Goal: Transaction & Acquisition: Purchase product/service

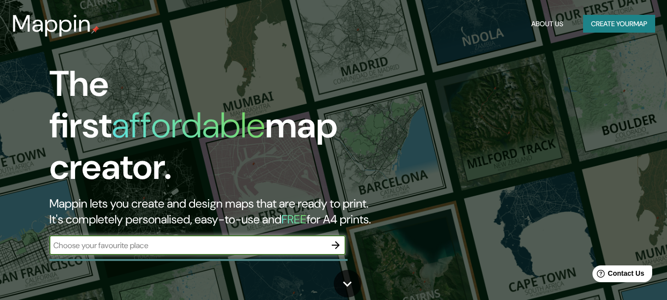
click at [196, 240] on input "text" at bounding box center [187, 245] width 277 height 11
type input "bogota"
click at [338, 239] on icon "button" at bounding box center [336, 245] width 12 height 12
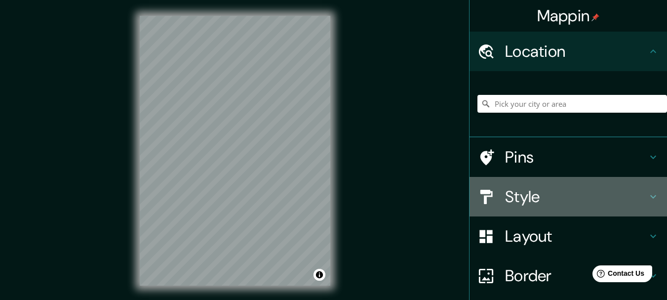
click at [550, 203] on h4 "Style" at bounding box center [576, 197] width 142 height 20
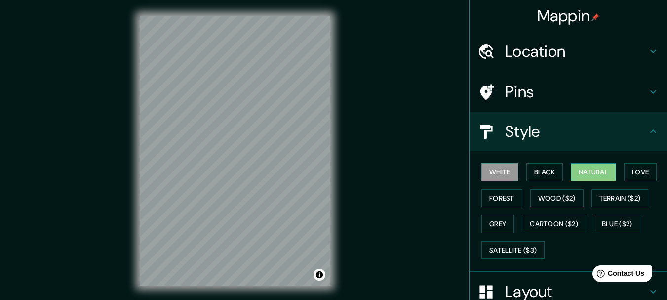
click at [579, 172] on button "Natural" at bounding box center [593, 172] width 45 height 18
click at [636, 169] on button "Love" at bounding box center [640, 172] width 33 height 18
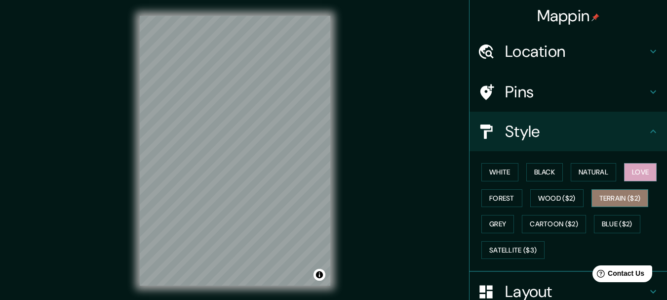
click at [597, 195] on button "Terrain ($2)" at bounding box center [620, 198] width 57 height 18
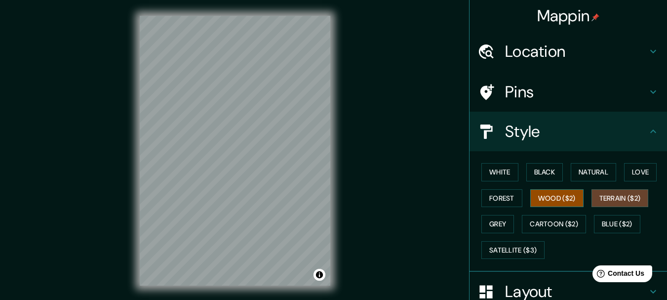
click at [567, 198] on button "Wood ($2)" at bounding box center [557, 198] width 53 height 18
click at [501, 196] on button "Forest" at bounding box center [502, 198] width 41 height 18
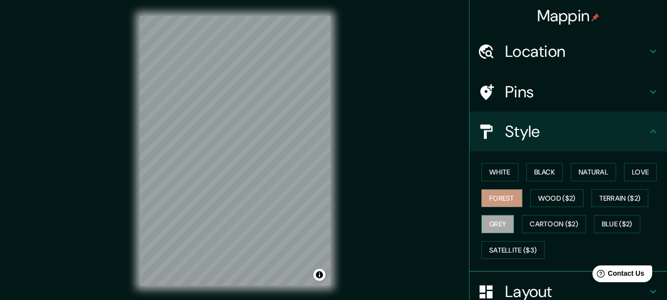
click at [489, 221] on button "Grey" at bounding box center [498, 224] width 33 height 18
click at [496, 173] on button "White" at bounding box center [500, 172] width 37 height 18
click at [493, 216] on button "Grey" at bounding box center [498, 224] width 33 height 18
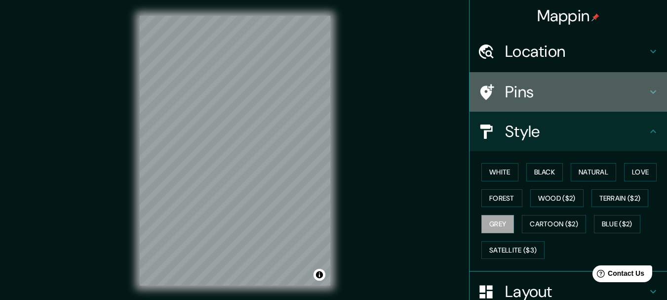
click at [542, 99] on h4 "Pins" at bounding box center [576, 92] width 142 height 20
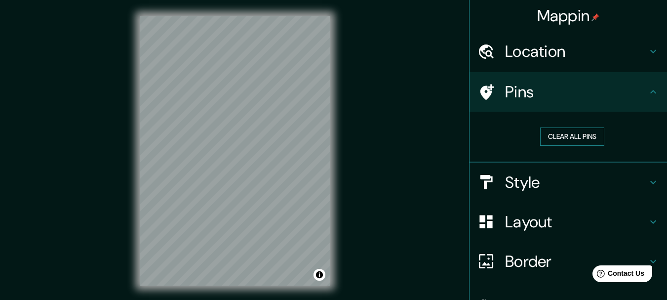
click at [562, 139] on button "Clear all pins" at bounding box center [572, 136] width 64 height 18
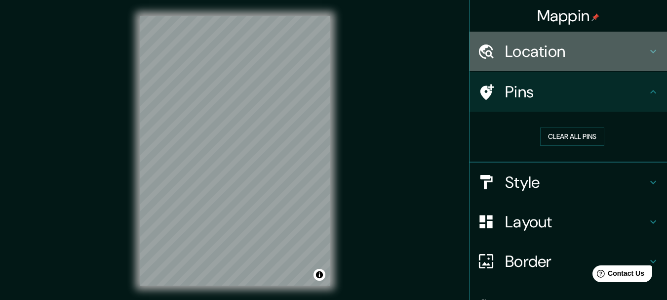
click at [536, 58] on h4 "Location" at bounding box center [576, 51] width 142 height 20
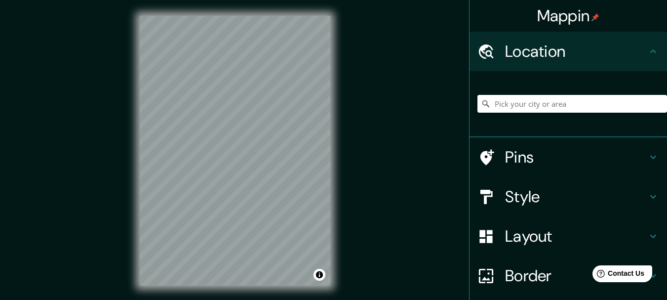
click at [536, 58] on h4 "Location" at bounding box center [576, 51] width 142 height 20
click at [552, 151] on h4 "Pins" at bounding box center [576, 157] width 142 height 20
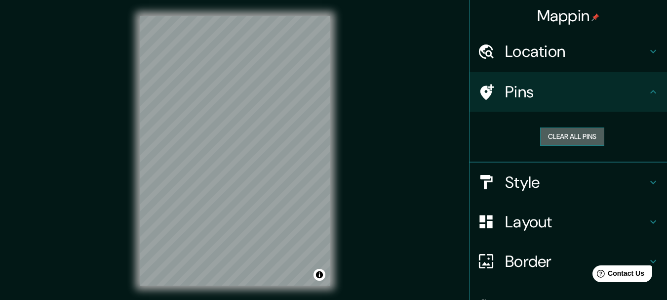
click at [562, 132] on button "Clear all pins" at bounding box center [572, 136] width 64 height 18
click at [649, 91] on icon at bounding box center [654, 92] width 12 height 12
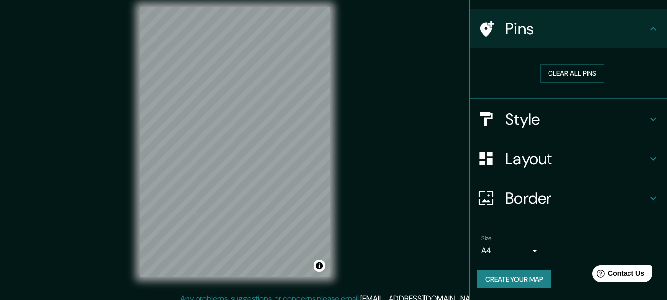
scroll to position [17, 0]
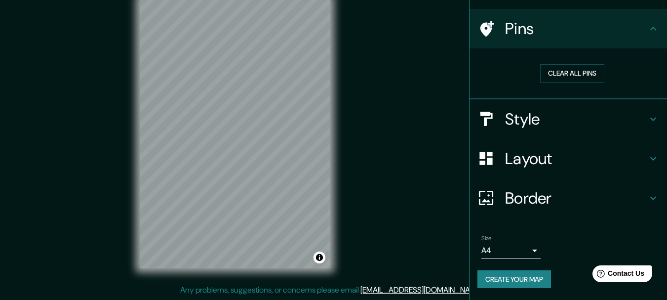
click at [495, 275] on button "Create your map" at bounding box center [515, 279] width 74 height 18
click at [554, 201] on h4 "Border" at bounding box center [576, 198] width 142 height 20
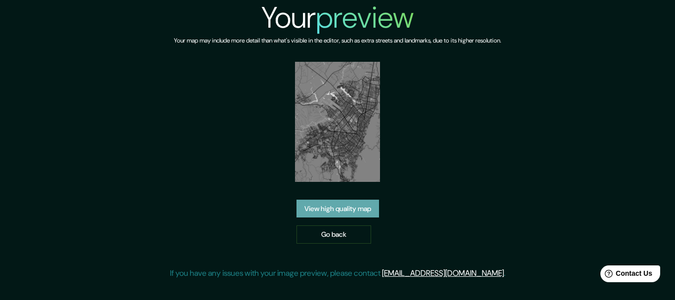
click at [343, 212] on link "View high quality map" at bounding box center [337, 209] width 82 height 18
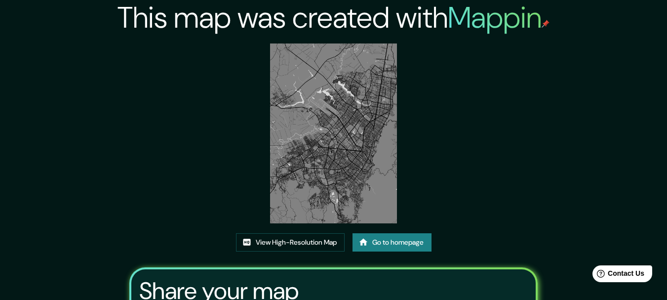
click at [354, 157] on img at bounding box center [333, 133] width 127 height 180
click at [391, 243] on link "Go to homepage" at bounding box center [392, 242] width 79 height 18
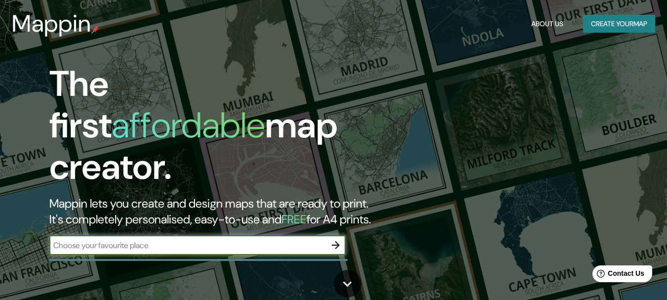
scroll to position [99, 0]
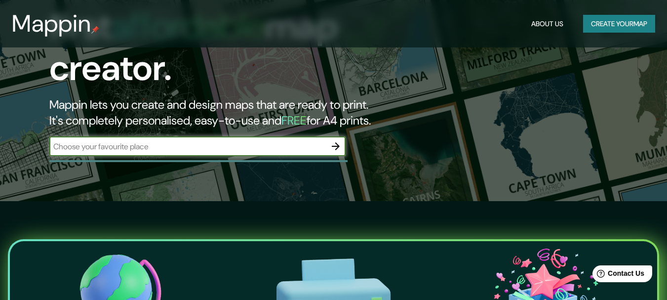
click at [269, 141] on input "text" at bounding box center [187, 146] width 277 height 11
type input "bogota"
click at [338, 140] on icon "button" at bounding box center [336, 146] width 12 height 12
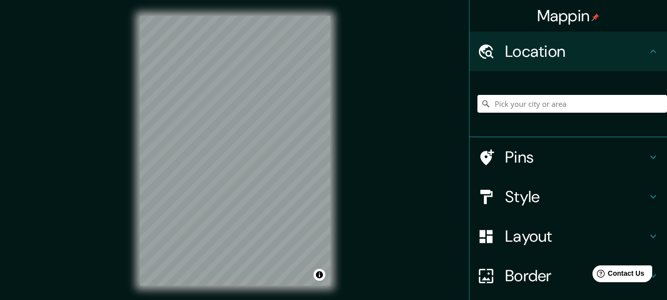
click at [514, 149] on div "Mappin Location Pins Style Layout Border Choose a border. Hint : you can make l…" at bounding box center [333, 158] width 667 height 317
click at [392, 97] on div "Mappin Location Pins Style Layout Border Choose a border. Hint : you can make l…" at bounding box center [333, 158] width 667 height 317
click at [388, 56] on div "Mappin Location Pins Style Layout Border Choose a border. Hint : you can make l…" at bounding box center [333, 158] width 667 height 317
click at [532, 270] on h4 "Border" at bounding box center [576, 276] width 142 height 20
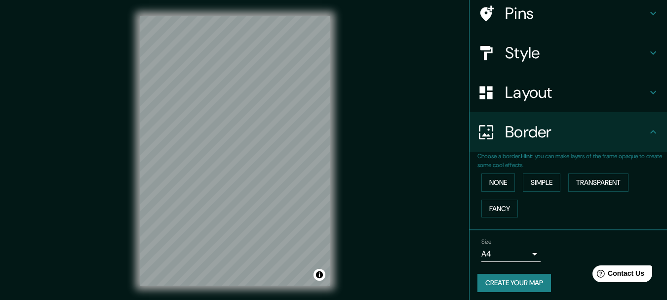
scroll to position [82, 0]
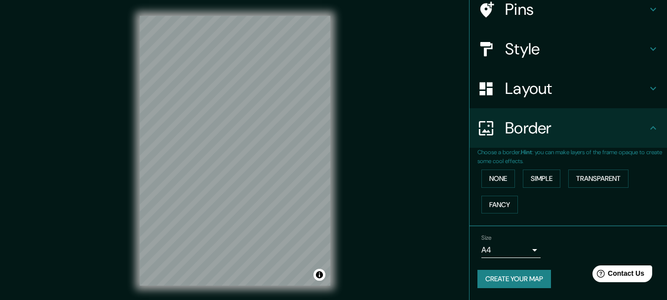
click at [524, 174] on button "Simple" at bounding box center [542, 178] width 38 height 18
click at [527, 177] on button "Simple" at bounding box center [542, 178] width 38 height 18
click at [482, 175] on button "None" at bounding box center [499, 178] width 34 height 18
click at [499, 181] on button "None" at bounding box center [499, 178] width 34 height 18
click at [532, 176] on button "Simple" at bounding box center [542, 178] width 38 height 18
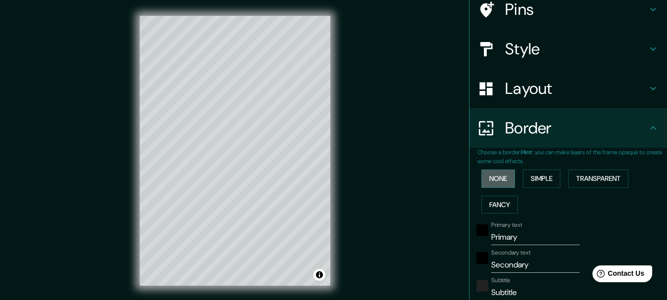
click at [496, 177] on button "None" at bounding box center [499, 178] width 34 height 18
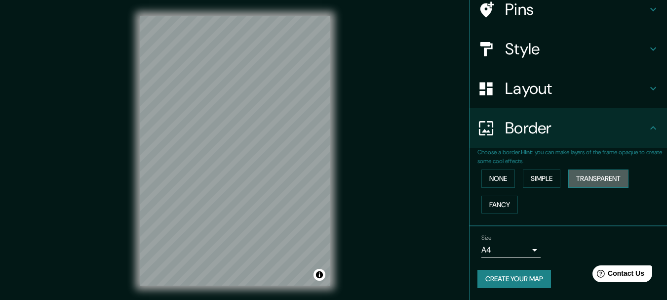
click at [588, 179] on button "Transparent" at bounding box center [599, 178] width 60 height 18
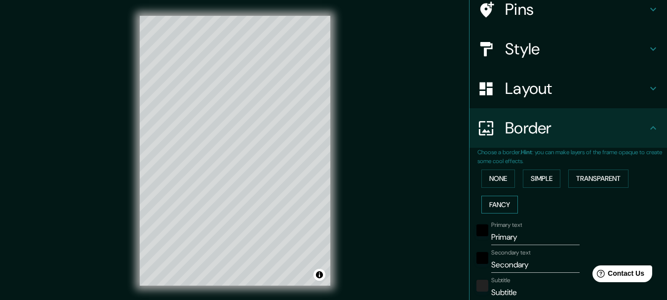
click at [488, 202] on button "Fancy" at bounding box center [500, 205] width 37 height 18
click at [491, 182] on button "None" at bounding box center [499, 178] width 34 height 18
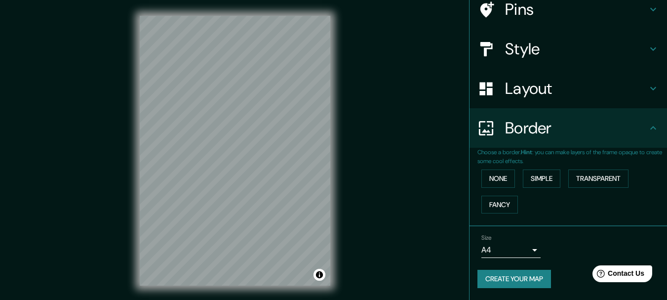
click at [502, 276] on button "Create your map" at bounding box center [515, 279] width 74 height 18
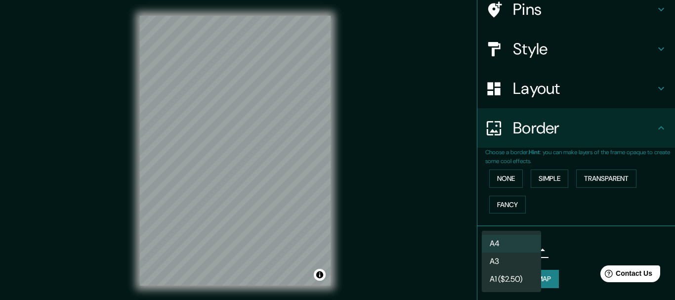
click at [527, 248] on body "Mappin Location Pins Style Layout Border Choose a border. Hint : you can make l…" at bounding box center [337, 150] width 675 height 300
click at [553, 214] on div at bounding box center [337, 150] width 675 height 300
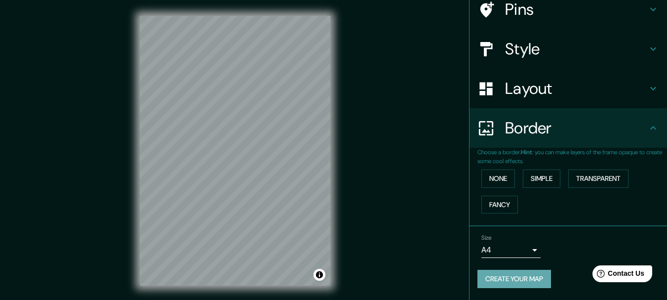
click at [531, 278] on button "Create your map" at bounding box center [515, 279] width 74 height 18
click at [524, 276] on button "Create your map" at bounding box center [515, 279] width 74 height 18
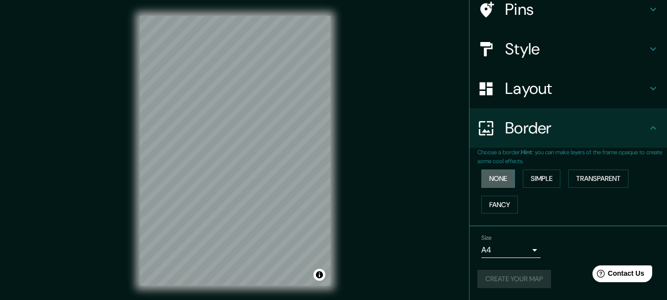
click at [496, 181] on button "None" at bounding box center [499, 178] width 34 height 18
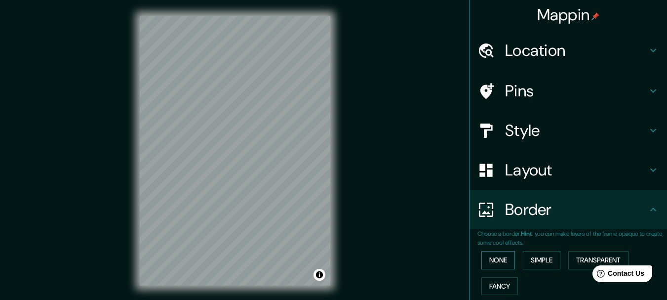
scroll to position [0, 0]
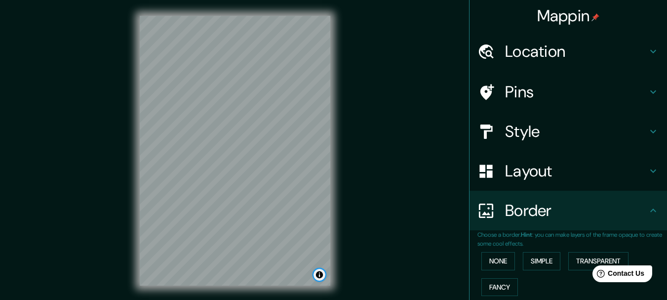
click at [320, 273] on button "Toggle attribution" at bounding box center [320, 275] width 12 height 12
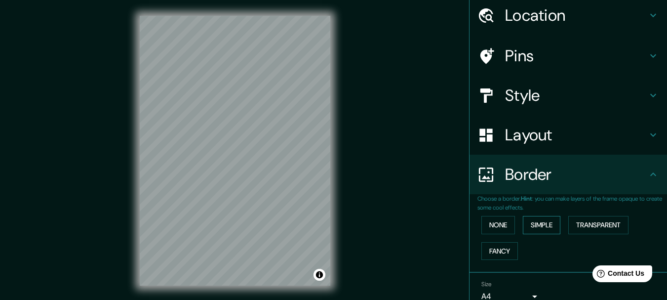
scroll to position [82, 0]
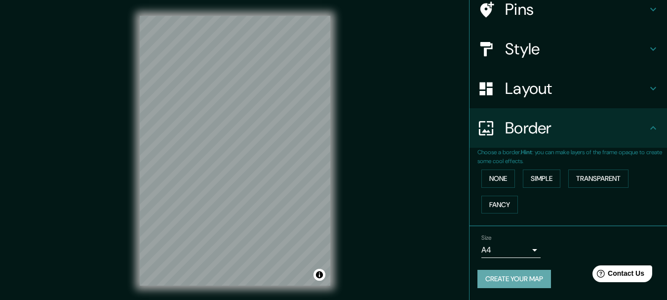
click at [525, 276] on button "Create your map" at bounding box center [515, 279] width 74 height 18
click at [525, 276] on div "Create your map" at bounding box center [569, 279] width 182 height 18
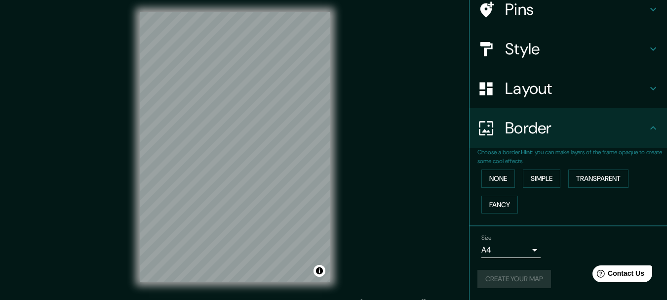
scroll to position [0, 0]
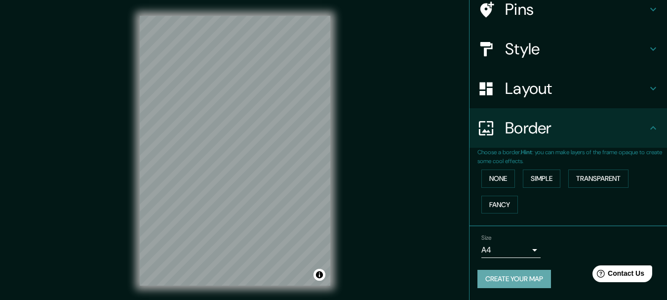
click at [513, 276] on button "Create your map" at bounding box center [515, 279] width 74 height 18
click at [513, 276] on div "Create your map" at bounding box center [569, 279] width 182 height 18
click at [533, 282] on button "Create your map" at bounding box center [515, 279] width 74 height 18
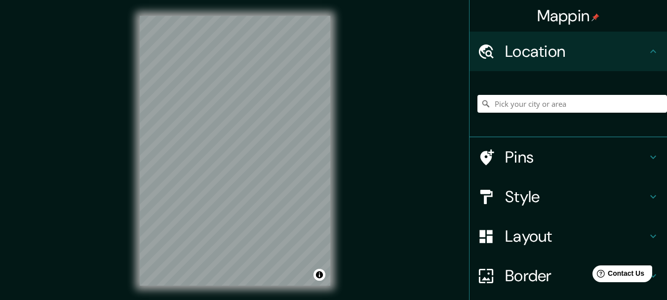
click at [375, 115] on div "Mappin Location Pins Style Layout Border Choose a border. Hint : you can make l…" at bounding box center [333, 158] width 667 height 317
click at [334, 94] on div "© Mapbox © OpenStreetMap Improve this map" at bounding box center [235, 150] width 222 height 301
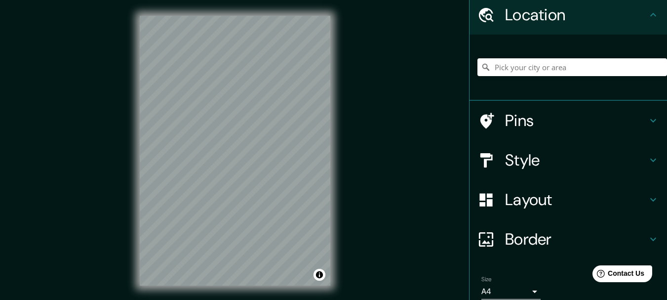
scroll to position [78, 0]
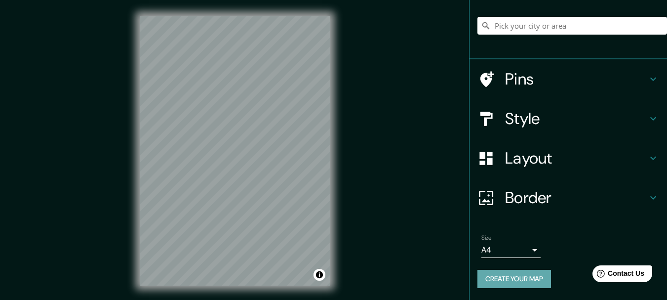
click at [511, 275] on button "Create your map" at bounding box center [515, 279] width 74 height 18
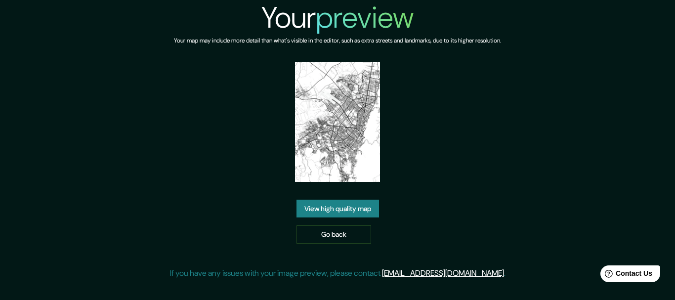
click at [343, 164] on img at bounding box center [337, 122] width 85 height 120
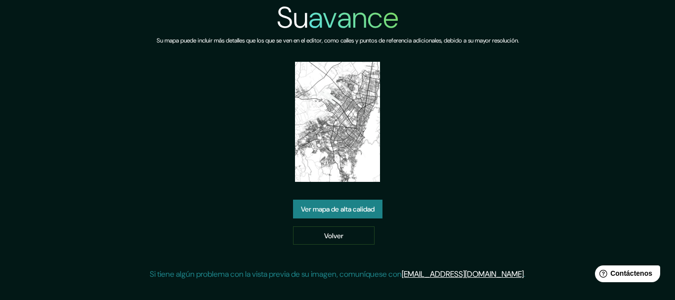
click at [366, 209] on font "Ver mapa de alta calidad" at bounding box center [338, 208] width 74 height 9
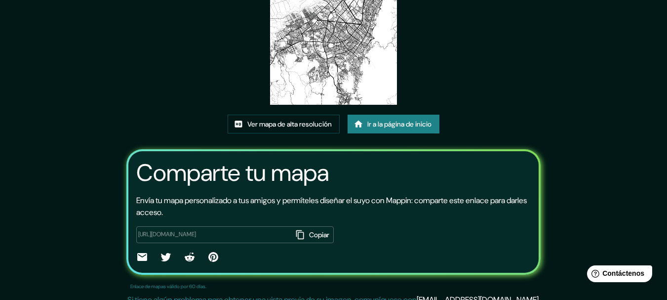
scroll to position [128, 0]
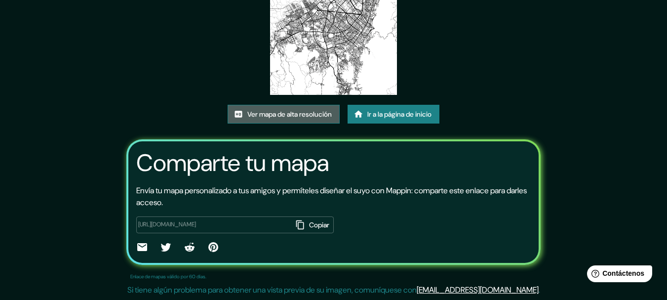
click at [295, 114] on font "Ver mapa de alta resolución" at bounding box center [289, 114] width 84 height 9
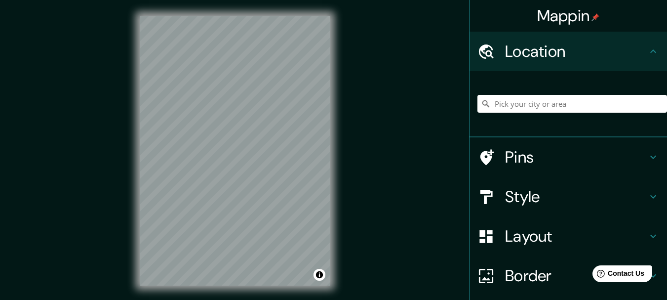
click at [381, 73] on div "Mappin Location Pins Style Layout Border Choose a border. Hint : you can make l…" at bounding box center [333, 158] width 667 height 317
click at [341, 35] on div "© Mapbox © OpenStreetMap Improve this map" at bounding box center [235, 150] width 222 height 301
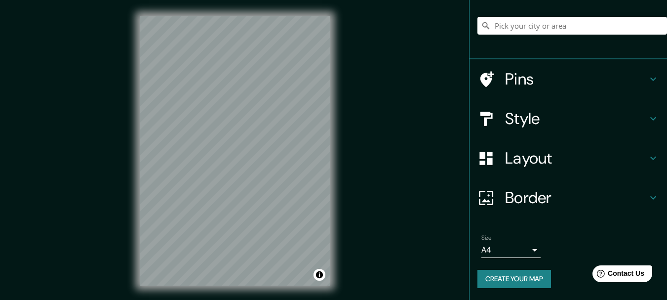
click at [507, 281] on button "Create your map" at bounding box center [515, 279] width 74 height 18
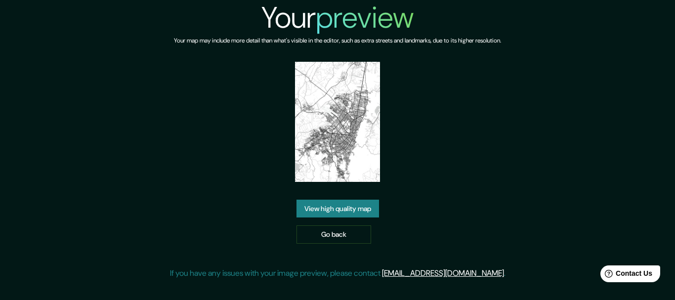
click at [346, 208] on link "View high quality map" at bounding box center [337, 209] width 82 height 18
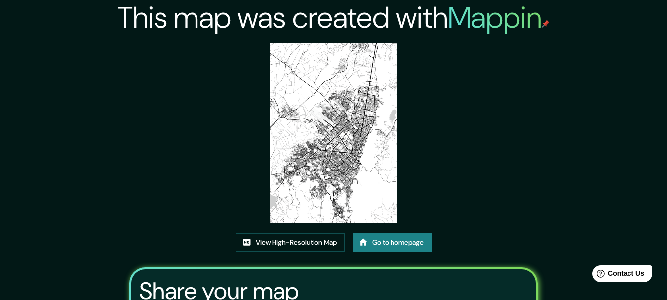
click at [297, 65] on img at bounding box center [333, 133] width 127 height 180
click at [308, 241] on link "View High-Resolution Map" at bounding box center [290, 242] width 109 height 18
